Goal: Task Accomplishment & Management: Check status

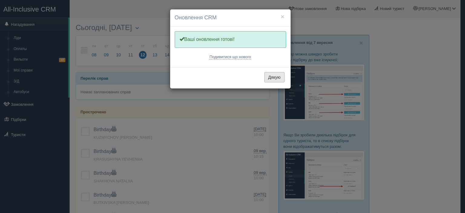
click at [273, 78] on button "Дякую" at bounding box center [274, 77] width 20 height 10
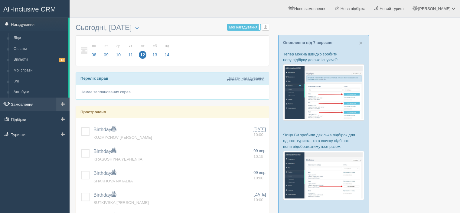
click at [25, 104] on link "Замовлення" at bounding box center [35, 103] width 70 height 13
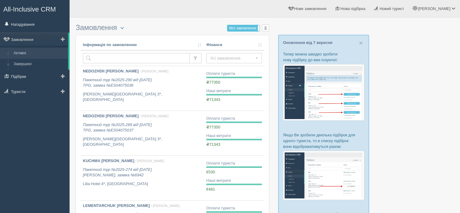
click at [20, 51] on link "Активні" at bounding box center [39, 53] width 57 height 11
